Goal: Transaction & Acquisition: Purchase product/service

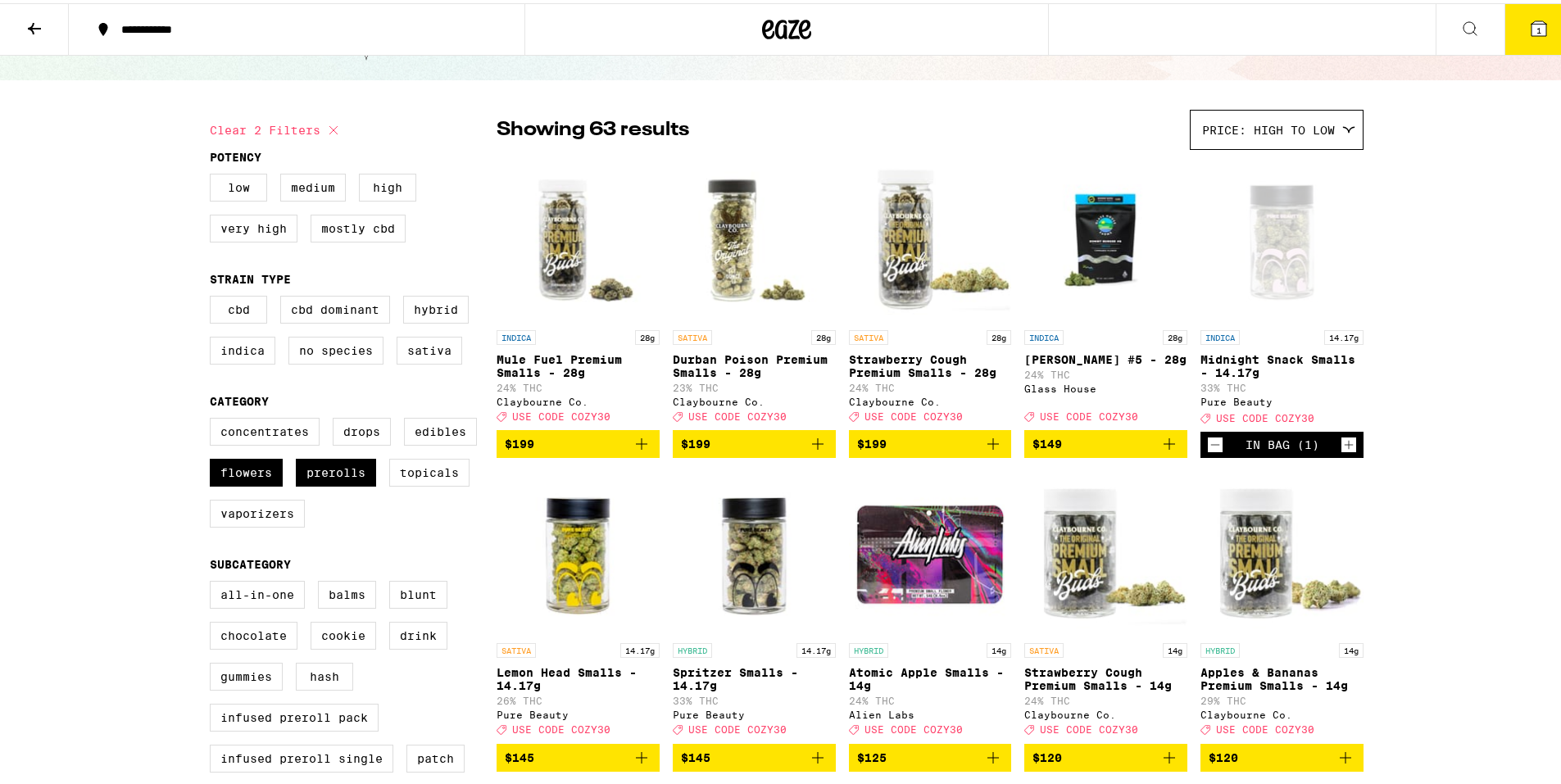
click at [1538, 25] on button "1" at bounding box center [1539, 26] width 69 height 50
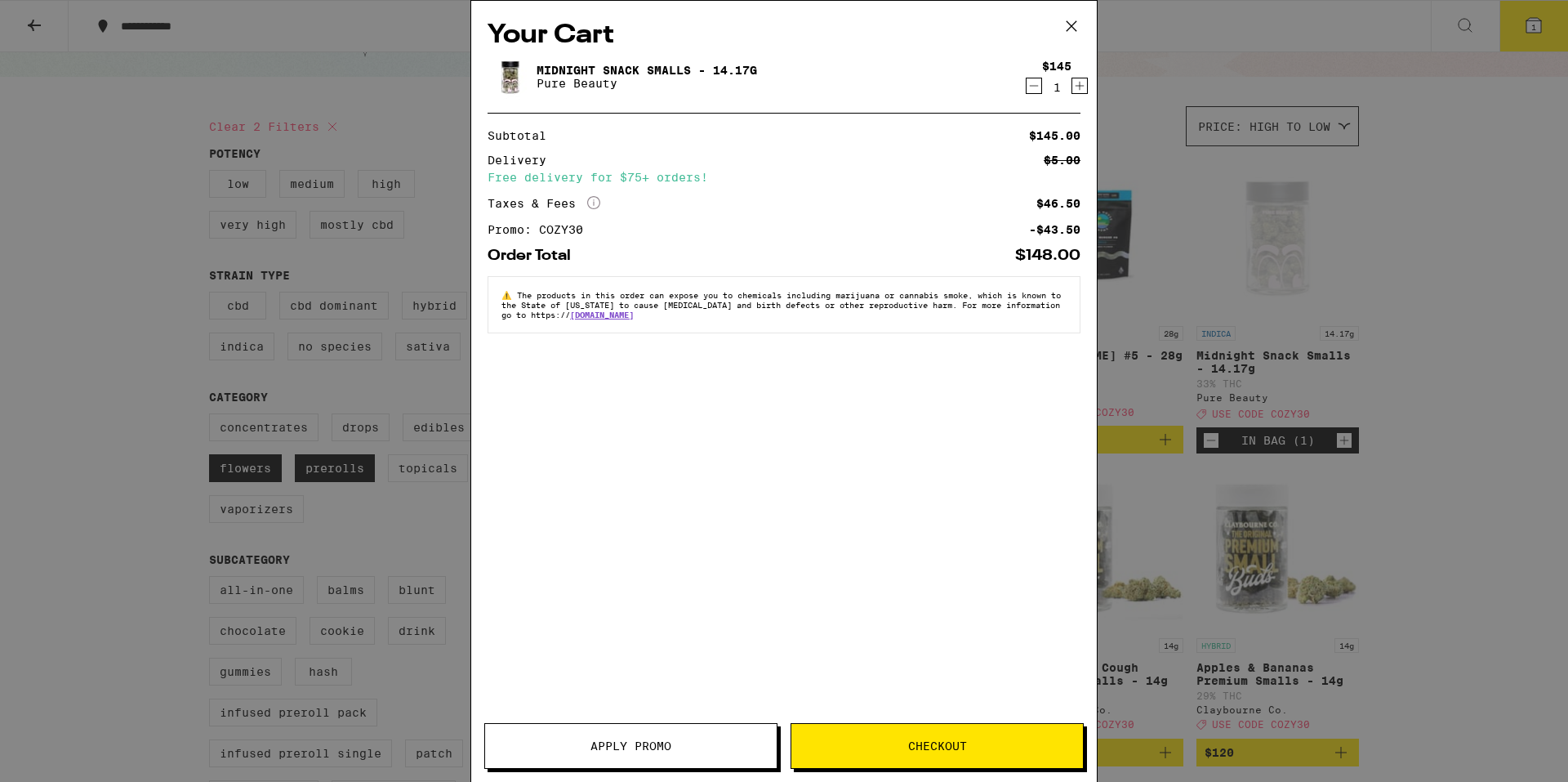
click at [1037, 85] on icon "Decrement" at bounding box center [1034, 86] width 15 height 19
